Goal: Check status: Check status

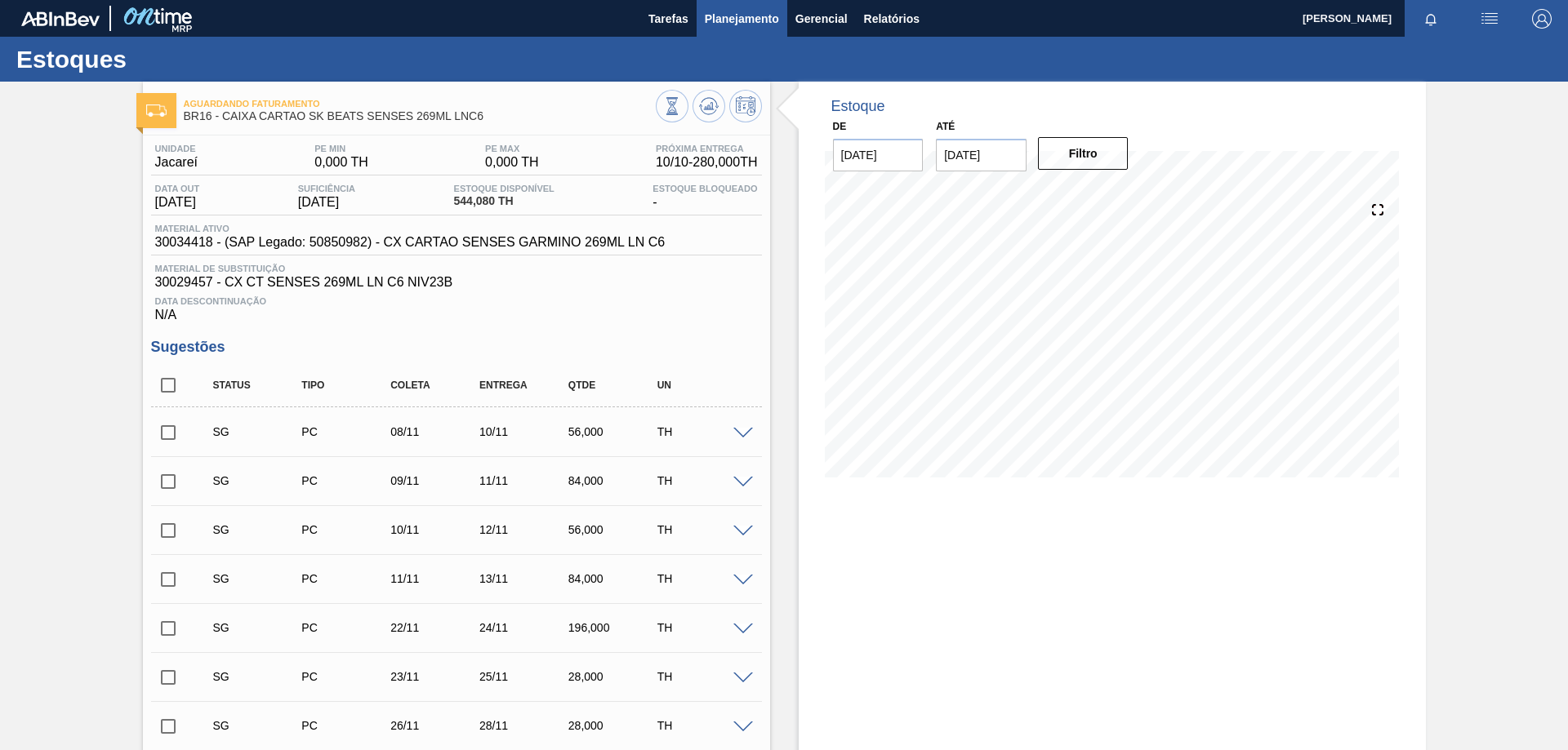
click at [765, 29] on button "Planejamento" at bounding box center [742, 18] width 91 height 37
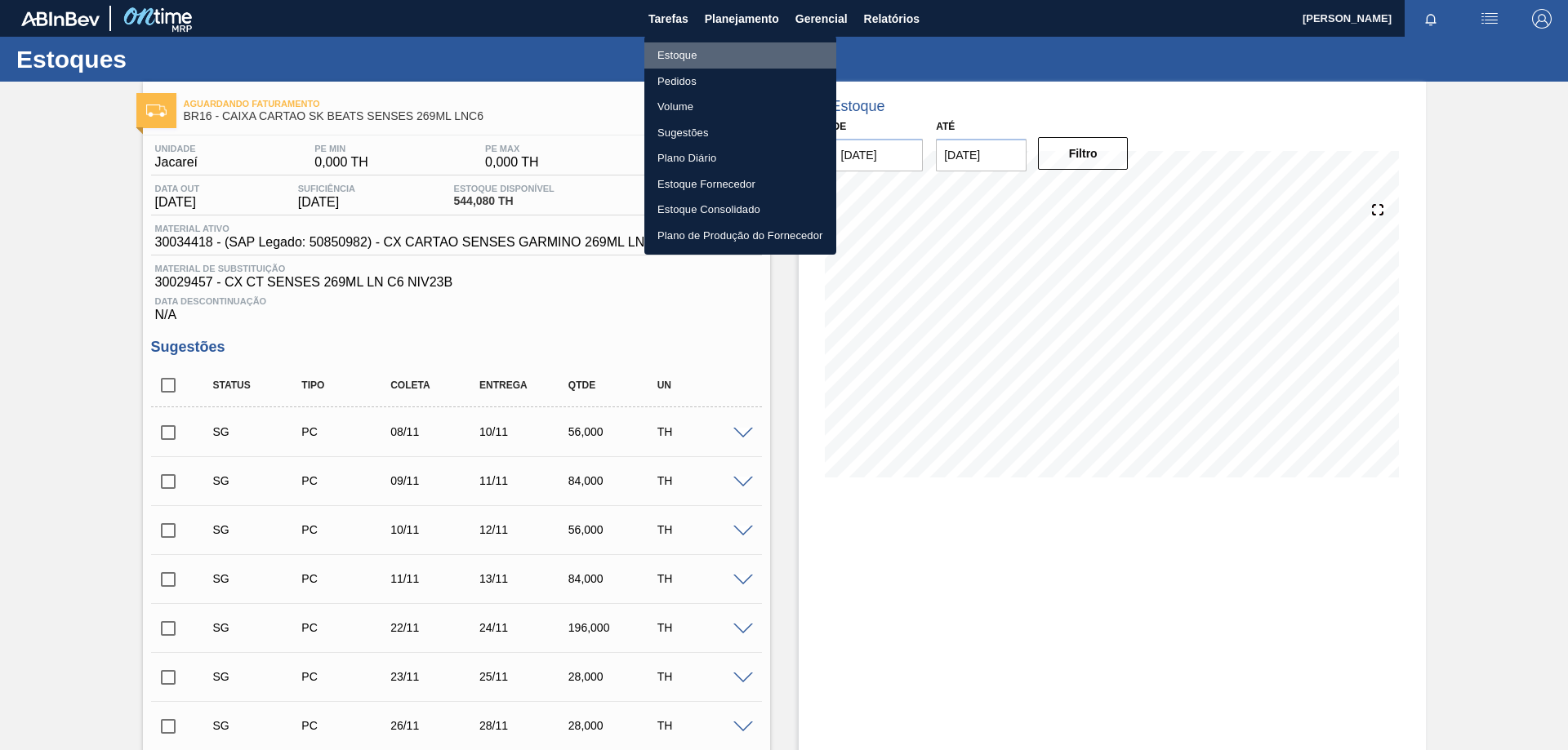
click at [686, 60] on li "Estoque" at bounding box center [740, 55] width 192 height 26
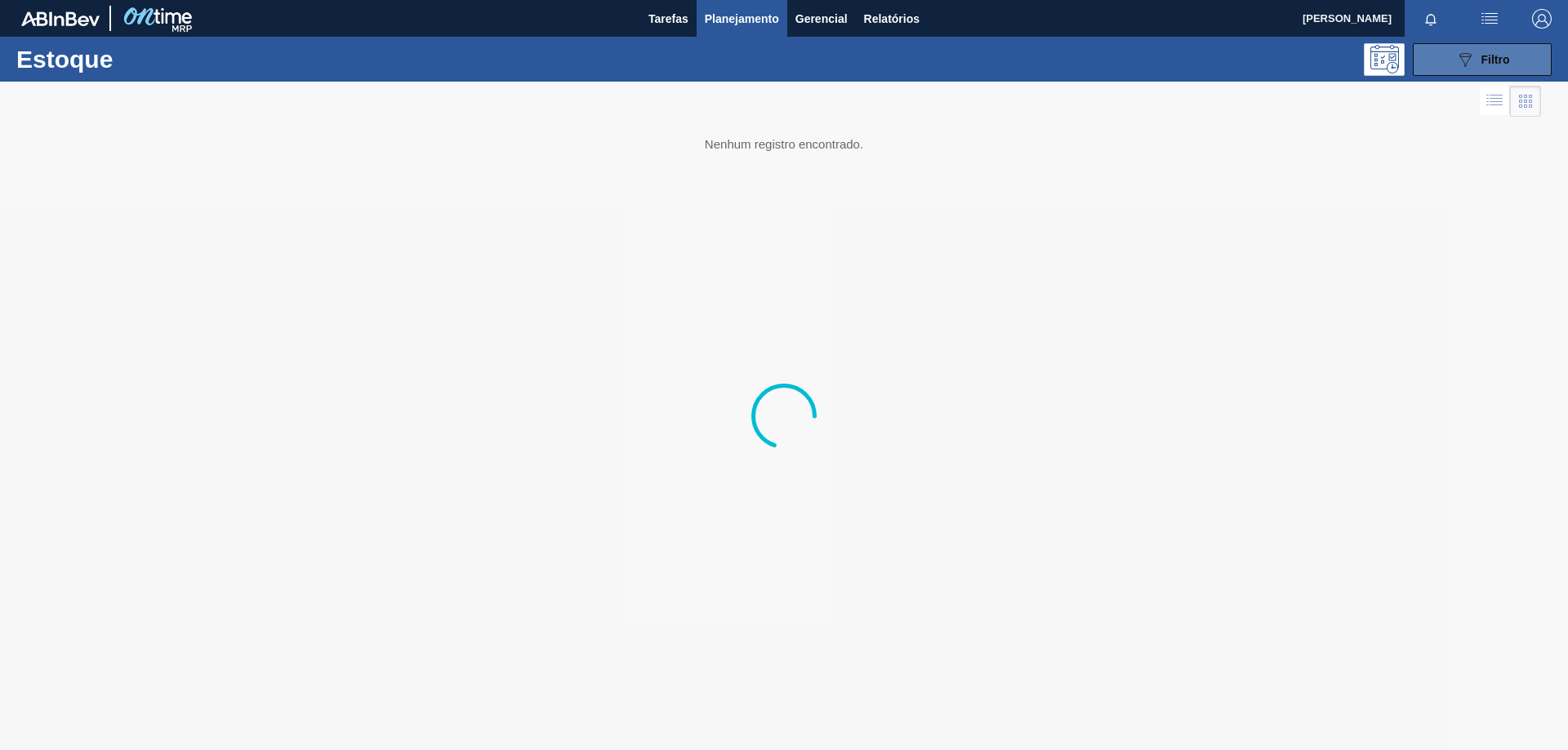
click at [1445, 66] on button "089F7B8B-B2A5-4AFE-B5C0-19BA573D28AC Filtro" at bounding box center [1483, 60] width 139 height 33
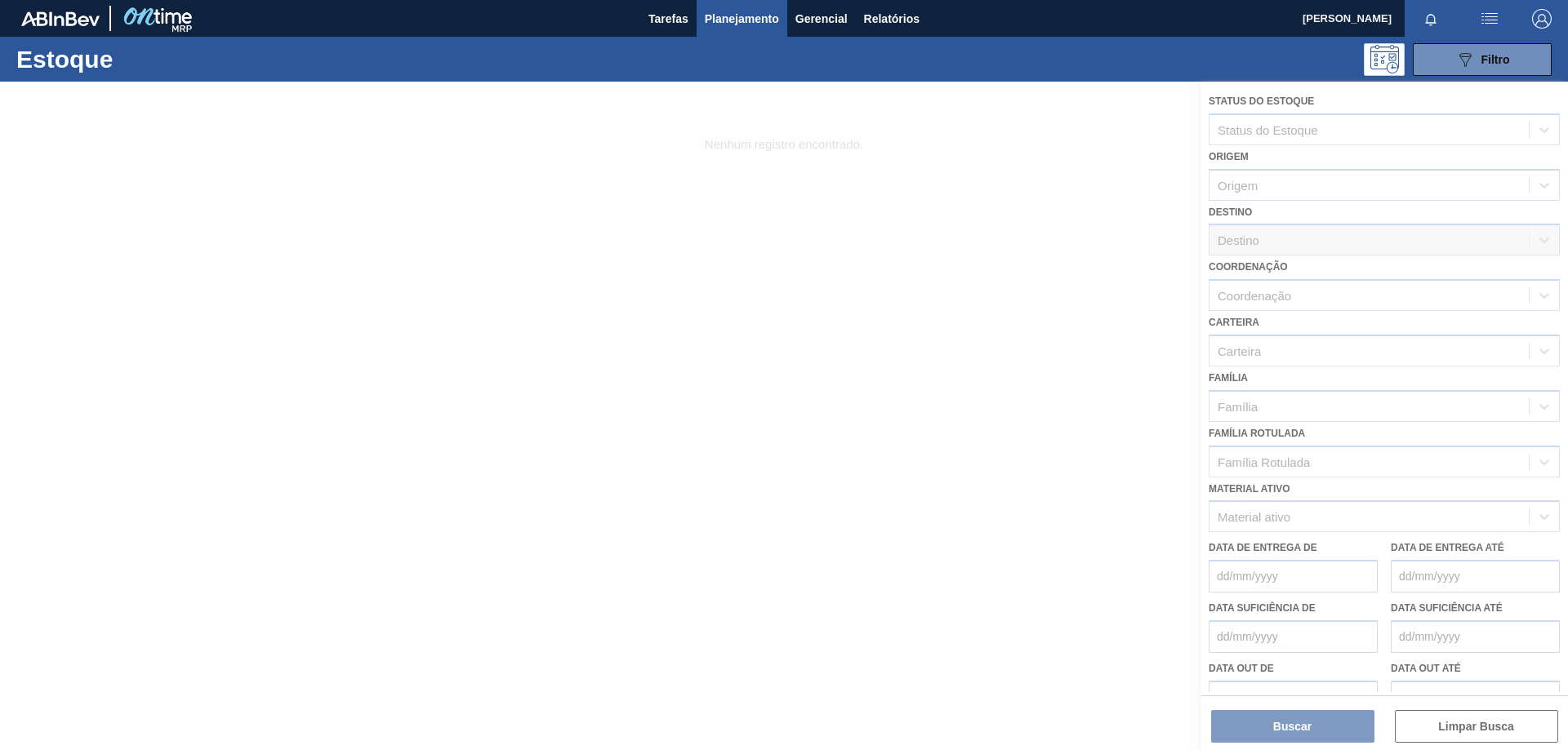
click at [1291, 517] on div at bounding box center [784, 416] width 1568 height 669
click at [1295, 513] on div at bounding box center [784, 416] width 1568 height 669
click at [1302, 520] on div at bounding box center [784, 416] width 1568 height 669
click at [1302, 521] on div at bounding box center [784, 416] width 1568 height 669
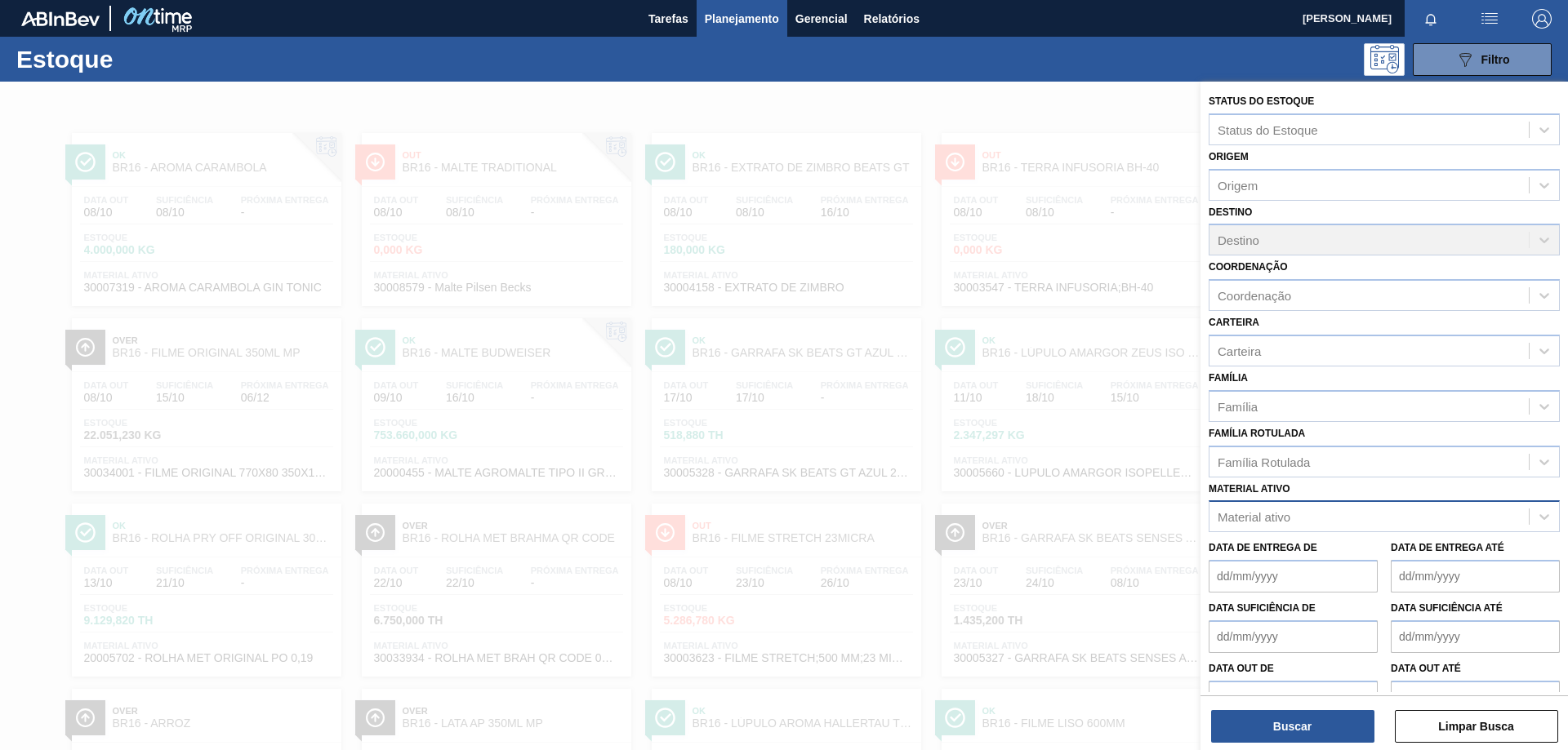
click at [1302, 521] on div "Material ativo" at bounding box center [1369, 517] width 320 height 24
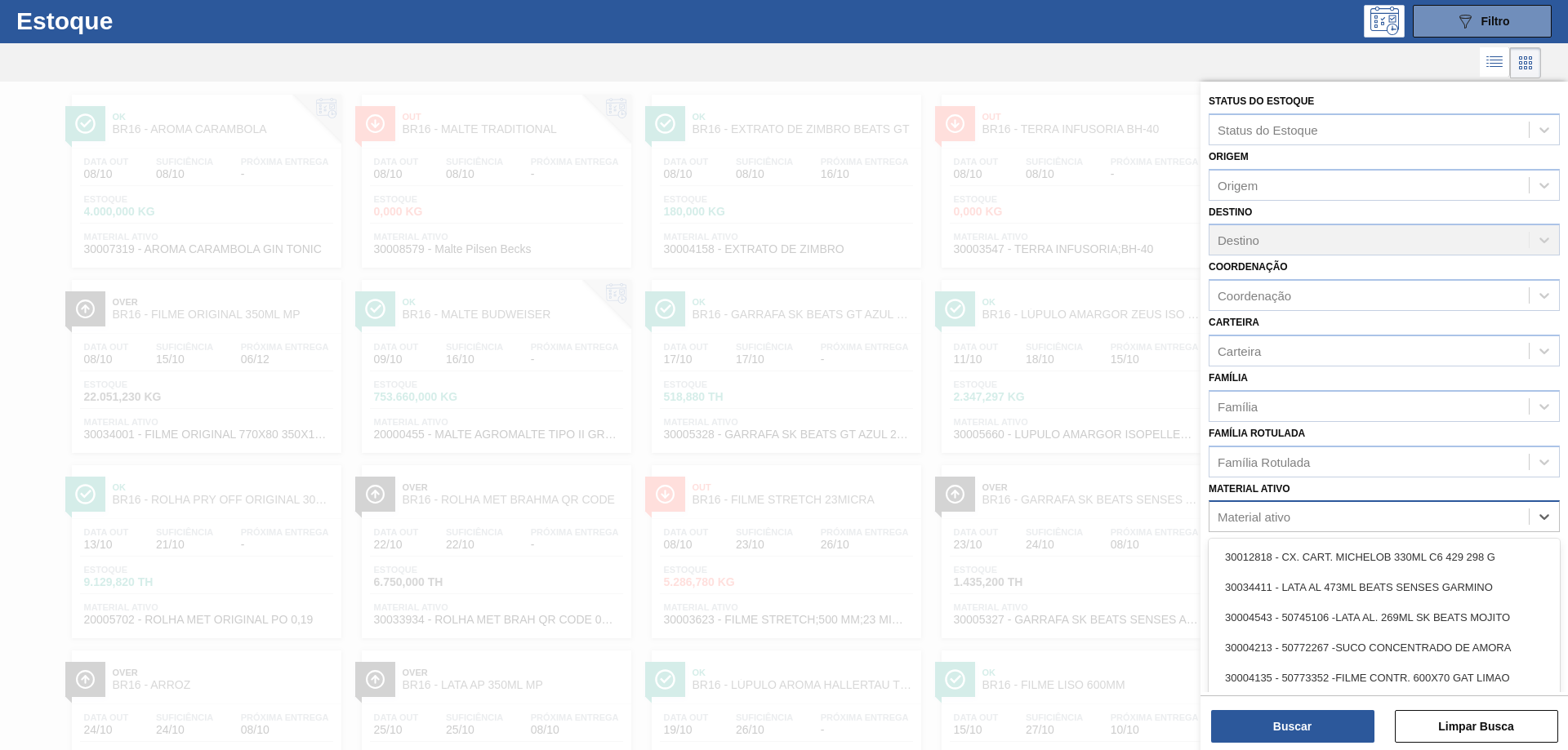
scroll to position [40, 0]
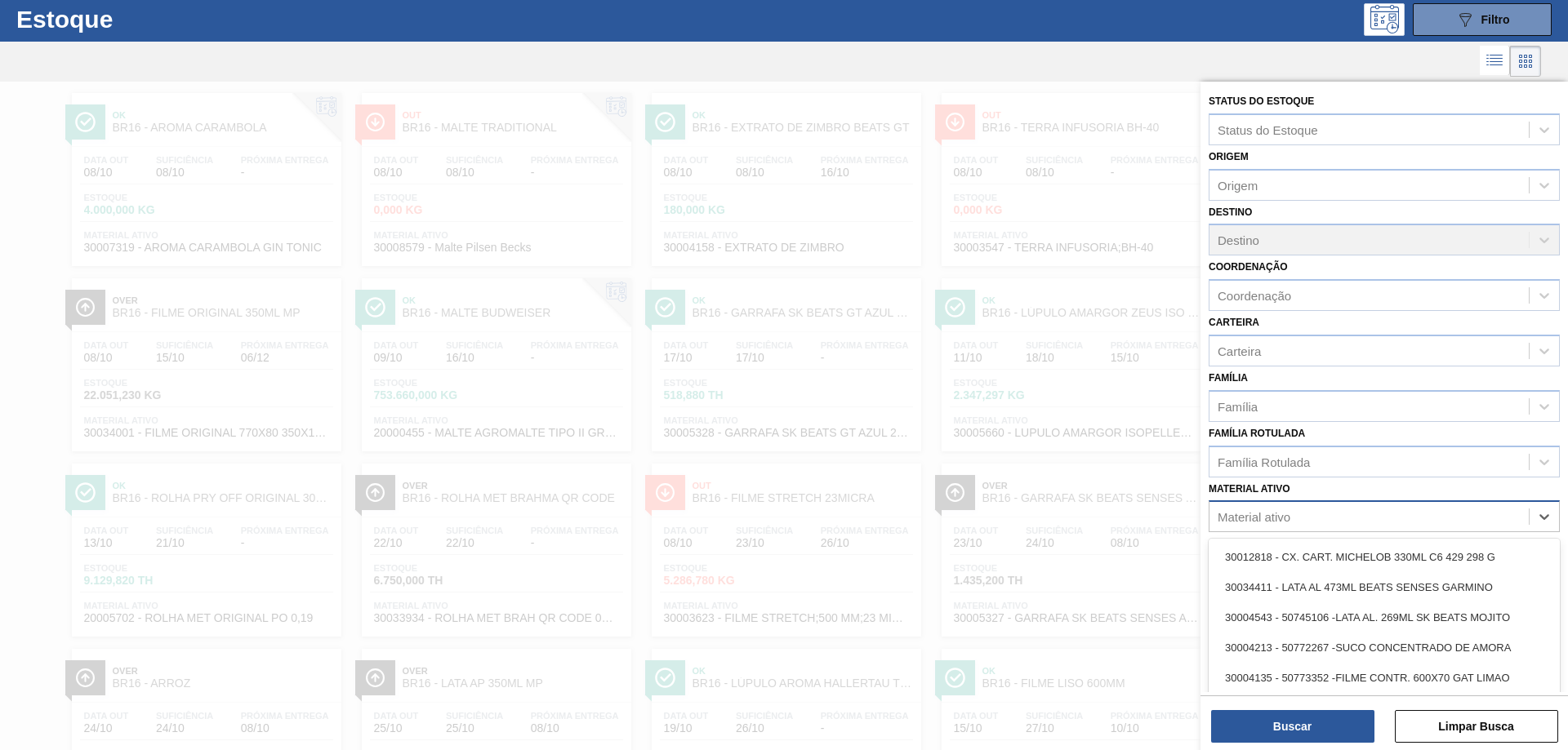
paste ativo "30012739"
type ativo "30012739"
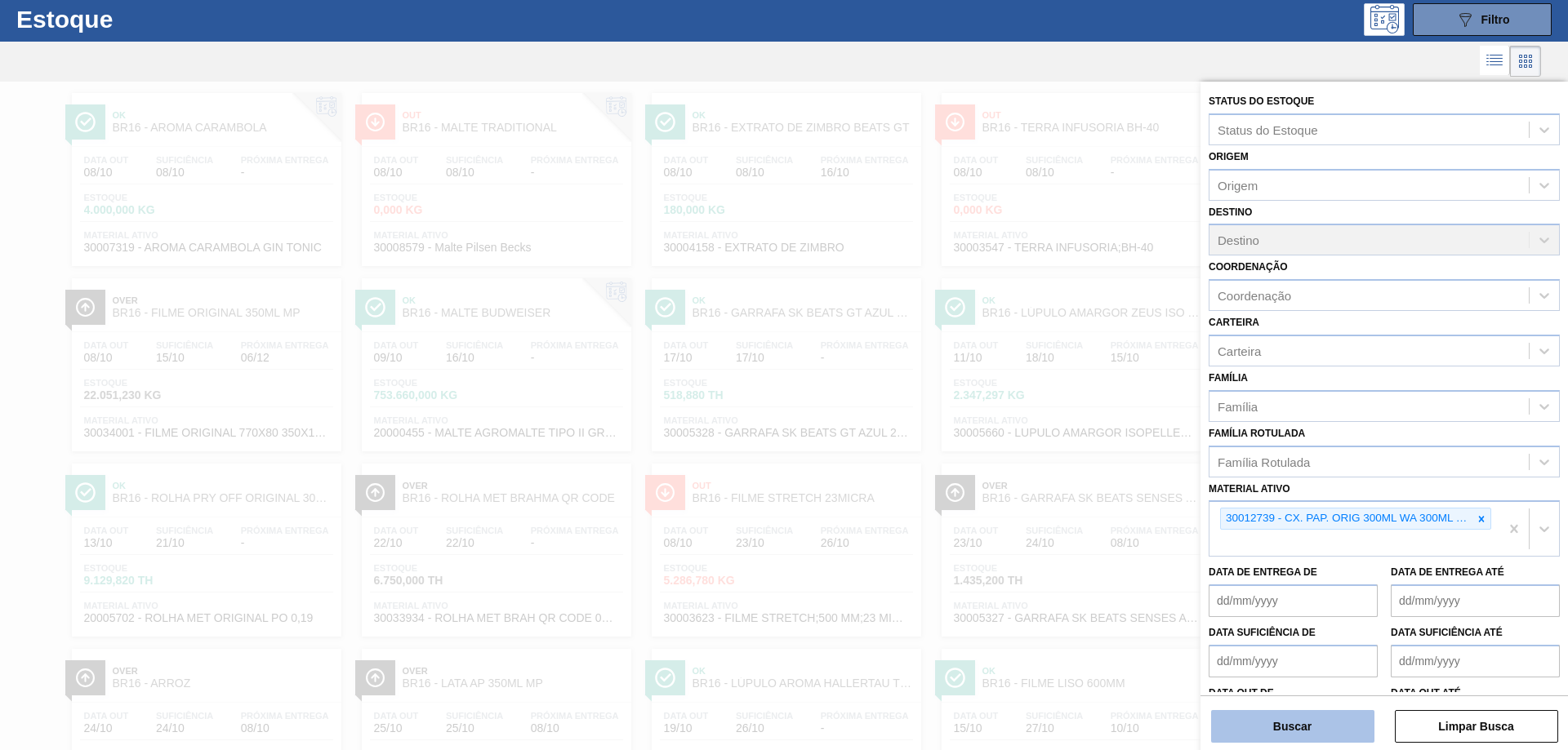
click at [1316, 727] on button "Buscar" at bounding box center [1293, 727] width 163 height 33
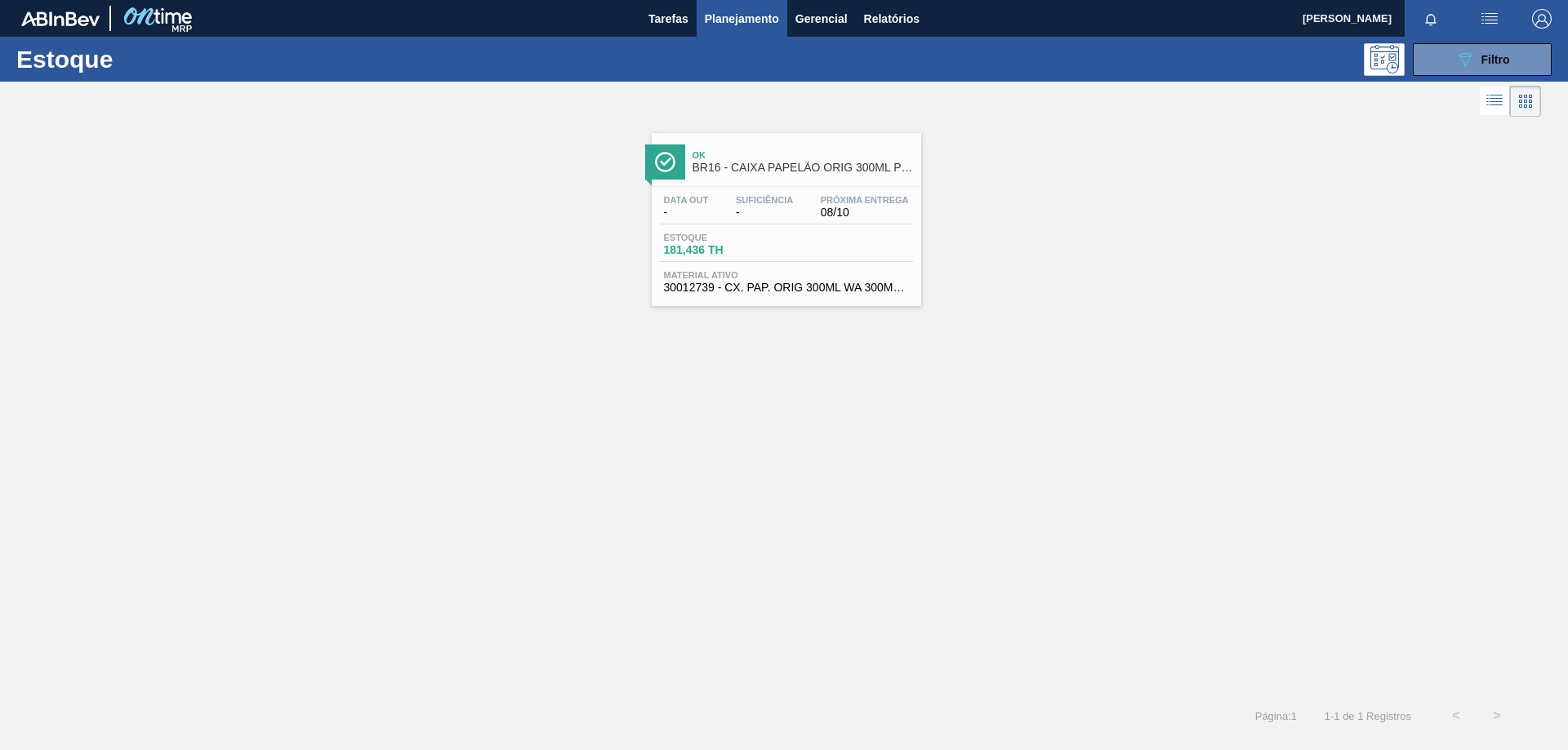
click at [854, 270] on span "Material ativo" at bounding box center [787, 275] width 245 height 10
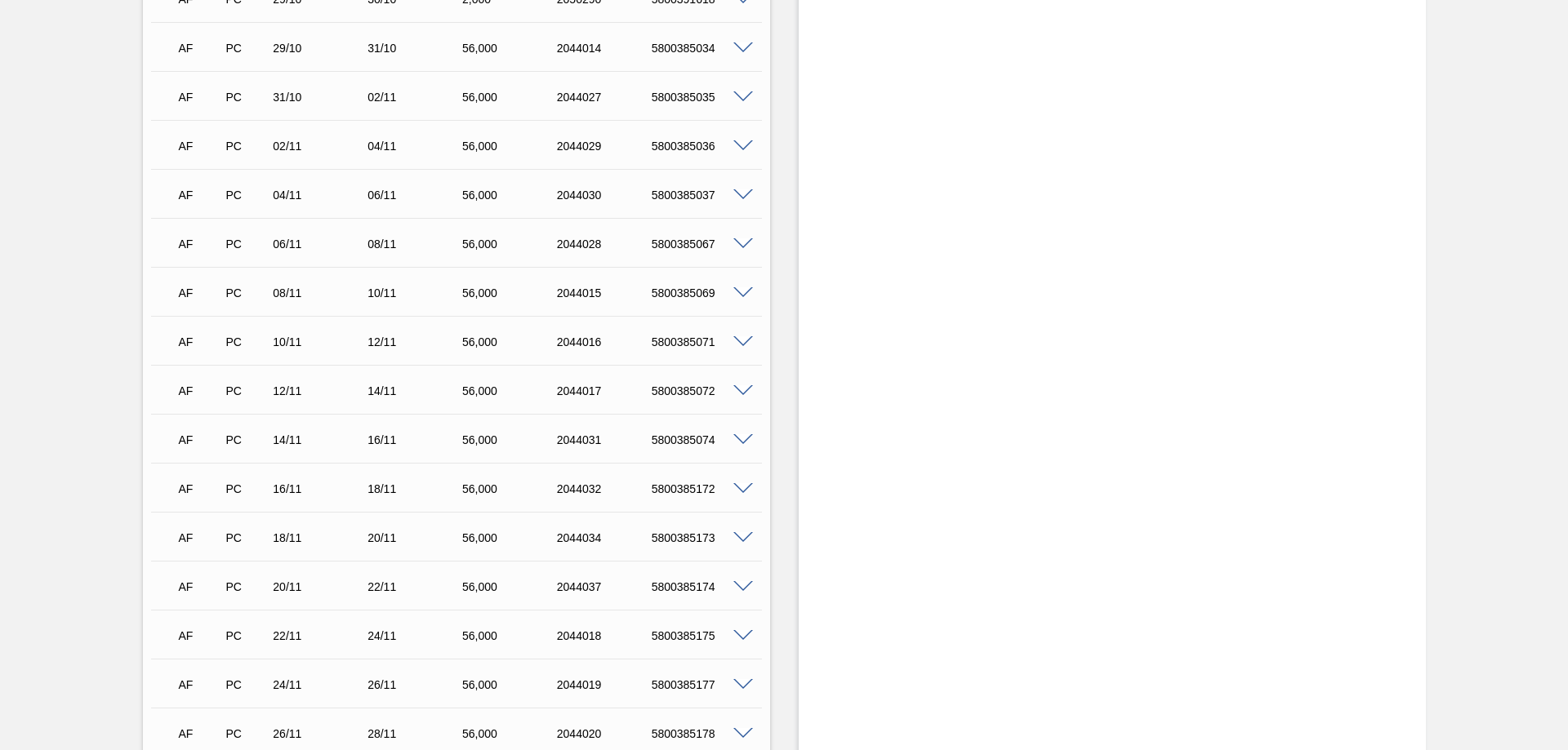
scroll to position [1633, 0]
